Goal: Find specific page/section: Find specific page/section

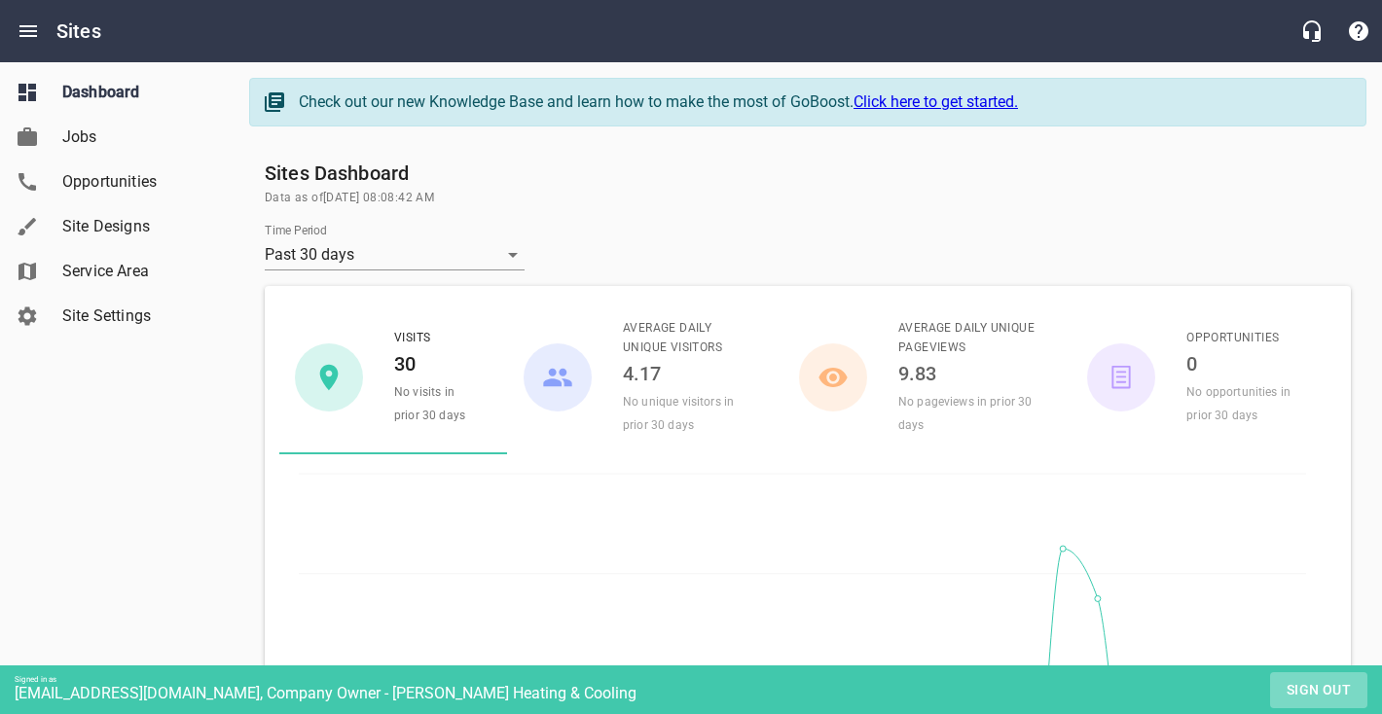
click at [1310, 680] on span "Sign out" at bounding box center [1318, 690] width 82 height 24
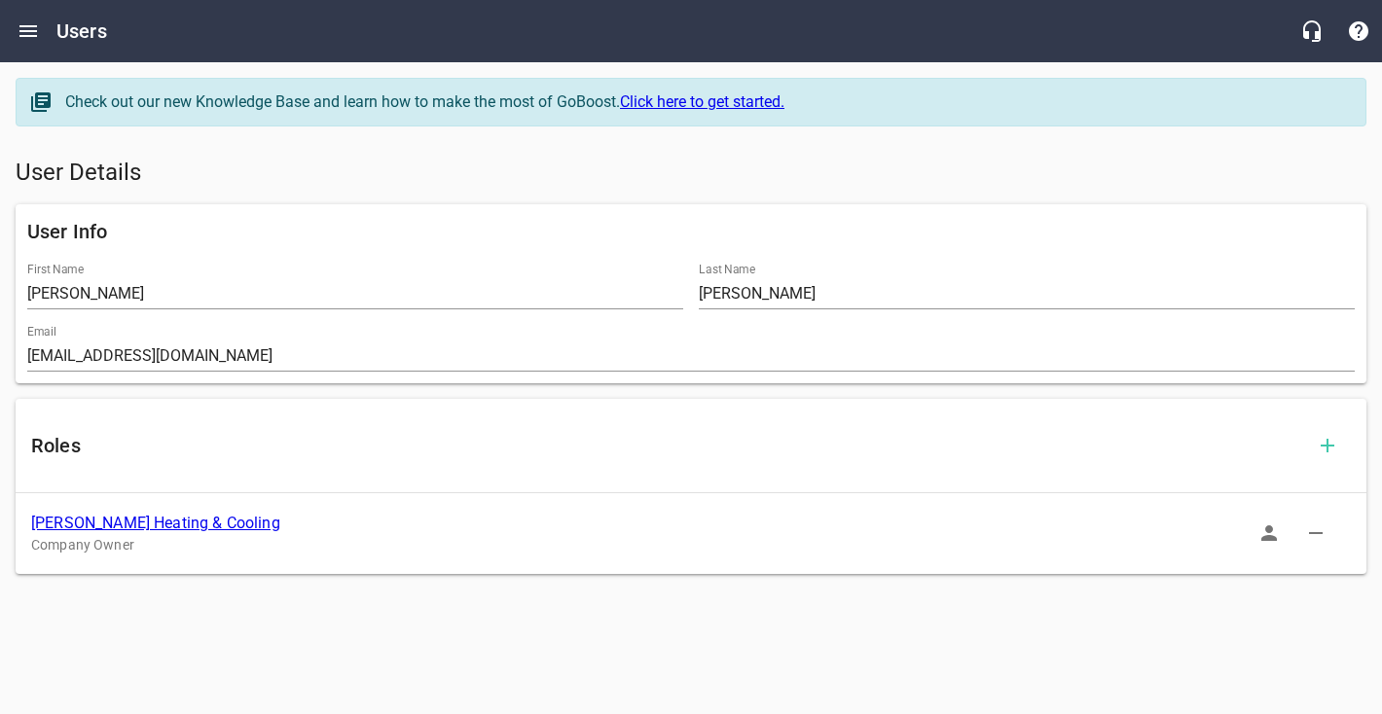
click at [179, 522] on link "[PERSON_NAME] Heating & Cooling" at bounding box center [155, 523] width 249 height 18
